Goal: Find specific page/section: Find specific page/section

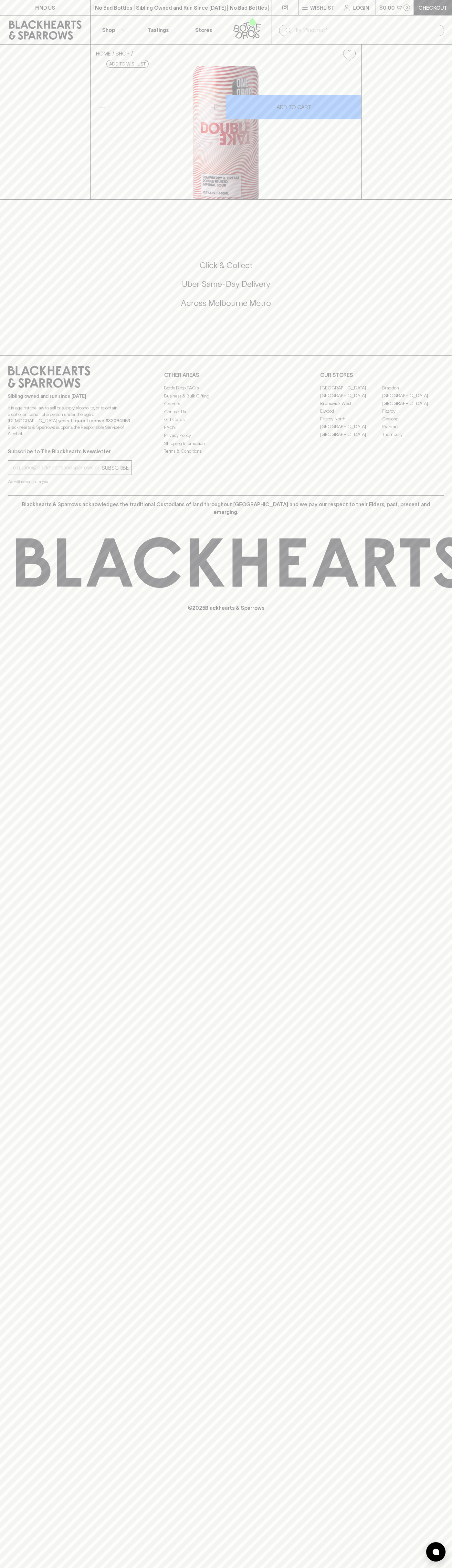
click at [84, 9] on link "FIND US" at bounding box center [45, 7] width 91 height 15
click at [451, 1568] on html "FIND US | No Bad Bottles | Sibling Owned and Run Since 2006 | No Bad Bottles | …" at bounding box center [226, 784] width 452 height 1568
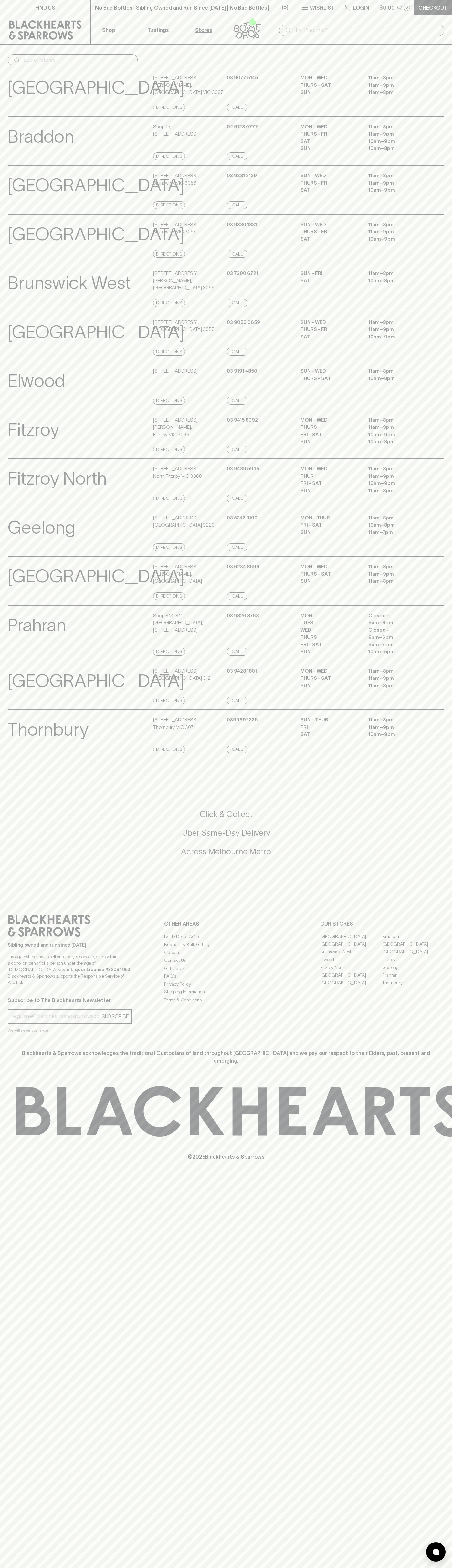
click at [157, 1568] on html "FIND US | No Bad Bottles | Sibling Owned and Run Since 2006 | No Bad Bottles | …" at bounding box center [226, 784] width 452 height 1568
click at [25, 744] on p "Thornbury" at bounding box center [48, 729] width 81 height 27
